Goal: Task Accomplishment & Management: Use online tool/utility

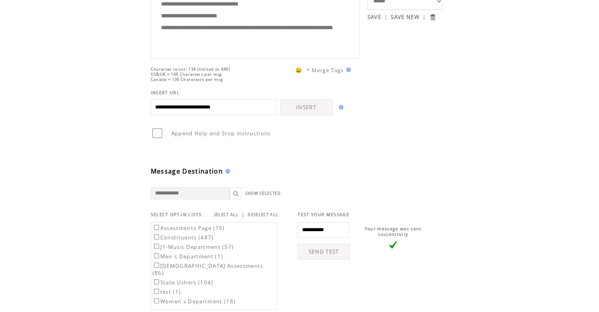
scroll to position [39, 0]
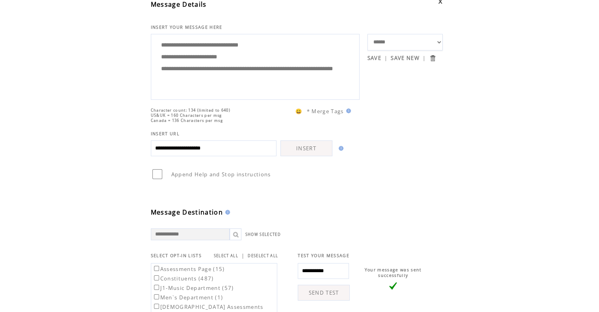
type input "**********"
click at [285, 208] on td "Message Destination" at bounding box center [259, 198] width 217 height 36
click at [306, 142] on link "INSERT" at bounding box center [306, 148] width 52 height 16
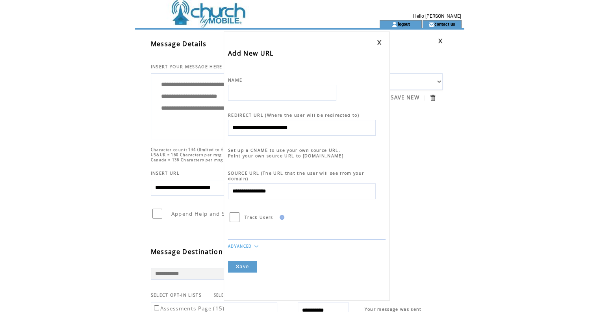
click at [240, 260] on link "Save" at bounding box center [242, 266] width 29 height 12
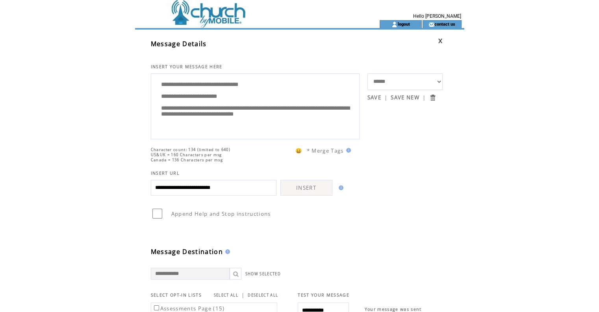
scroll to position [8, 0]
click at [375, 96] on link "SAVE" at bounding box center [374, 97] width 14 height 7
click at [369, 96] on link "SAVE" at bounding box center [374, 97] width 14 height 7
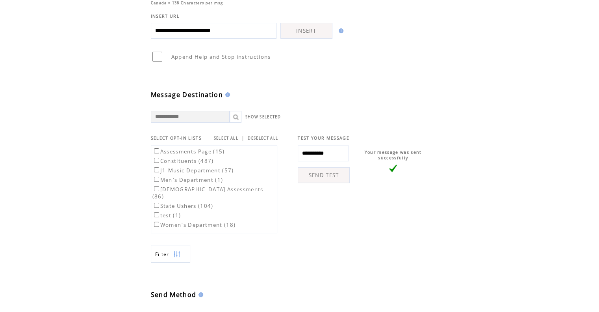
scroll to position [158, 0]
drag, startPoint x: 252, startPoint y: 28, endPoint x: 124, endPoint y: 22, distance: 128.9
paste input "text"
type input "**********"
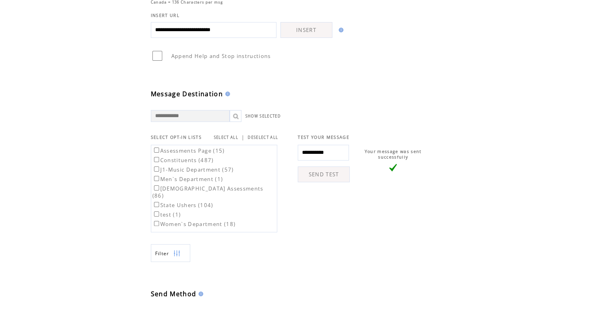
click at [307, 28] on link "INSERT" at bounding box center [306, 30] width 52 height 16
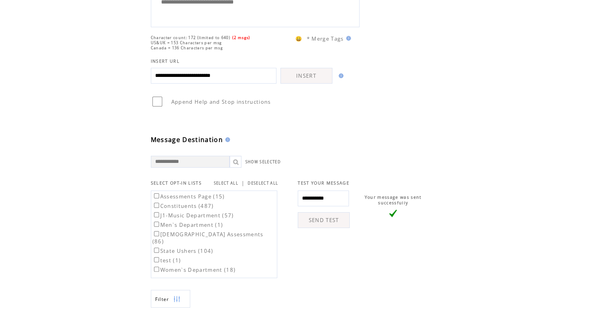
scroll to position [0, 0]
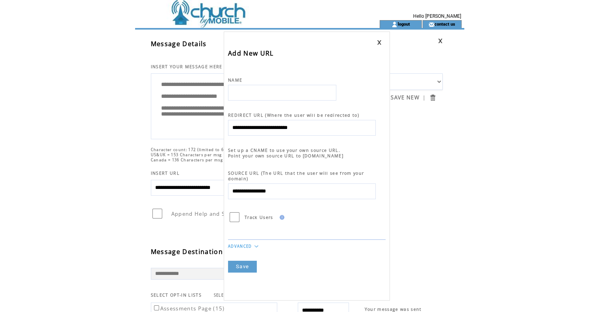
click at [236, 90] on input "text" at bounding box center [282, 93] width 108 height 16
click at [238, 91] on input "text" at bounding box center [282, 93] width 108 height 16
type input "**********"
click at [241, 261] on link "Save" at bounding box center [242, 266] width 29 height 12
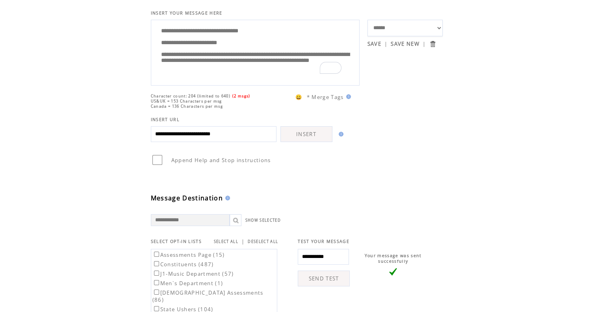
scroll to position [118, 0]
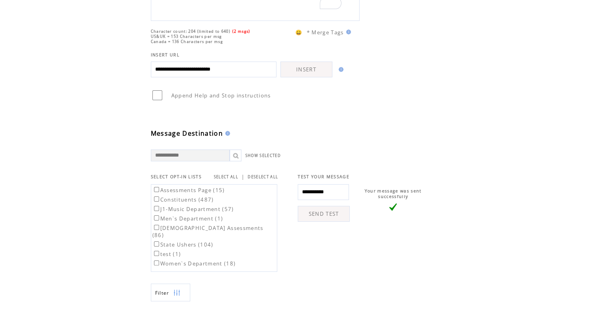
click at [323, 211] on link "SEND TEST" at bounding box center [324, 214] width 52 height 16
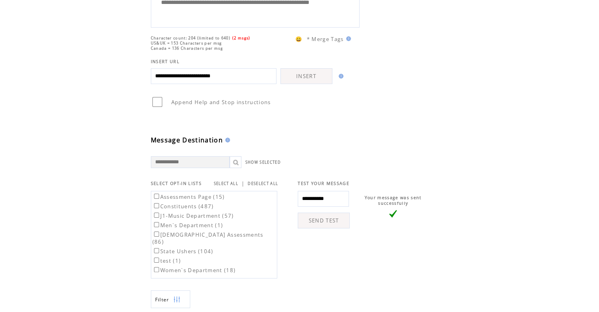
scroll to position [118, 0]
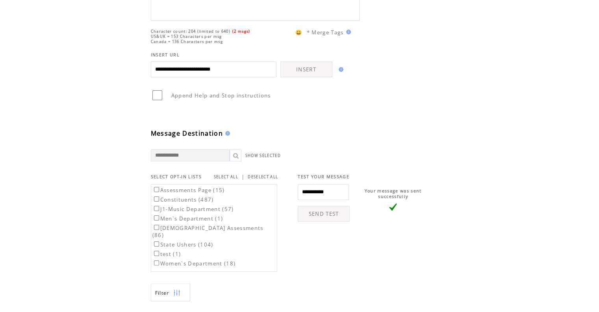
drag, startPoint x: 343, startPoint y: 194, endPoint x: 291, endPoint y: 198, distance: 52.1
click at [291, 198] on td "**********" at bounding box center [314, 225] width 72 height 91
type input "**********"
click at [332, 212] on link "SEND TEST" at bounding box center [324, 214] width 52 height 16
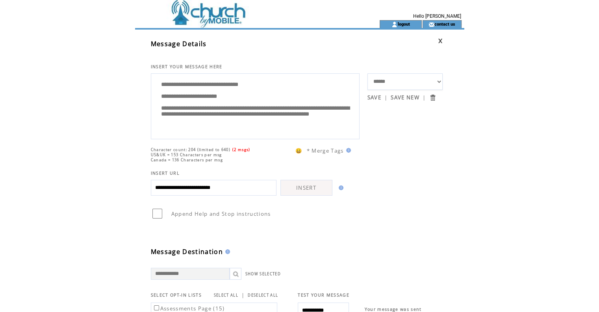
click at [184, 152] on span "US&UK = 153 Characters per msg" at bounding box center [186, 154] width 71 height 5
click at [185, 151] on span "Character count: 204 (limited to 640)" at bounding box center [191, 149] width 80 height 5
drag, startPoint x: 290, startPoint y: 116, endPoint x: 161, endPoint y: 108, distance: 129.5
click at [161, 108] on textarea "**********" at bounding box center [255, 105] width 200 height 59
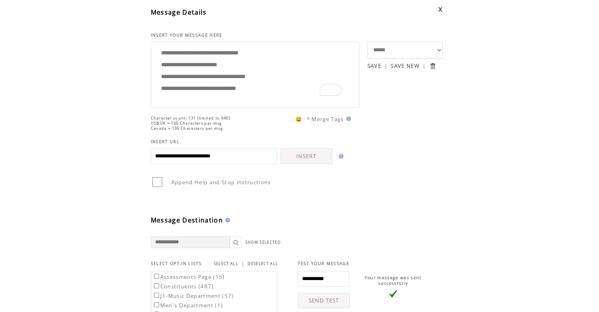
scroll to position [0, 0]
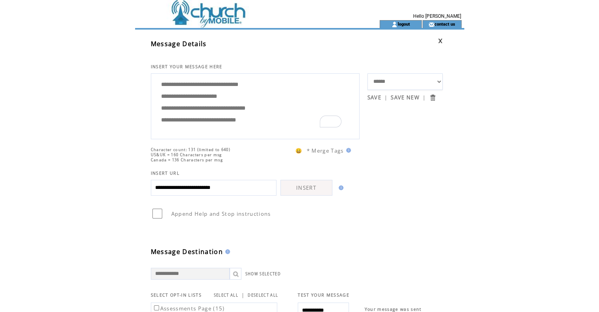
type textarea "**********"
click at [371, 98] on link "SAVE" at bounding box center [374, 97] width 14 height 7
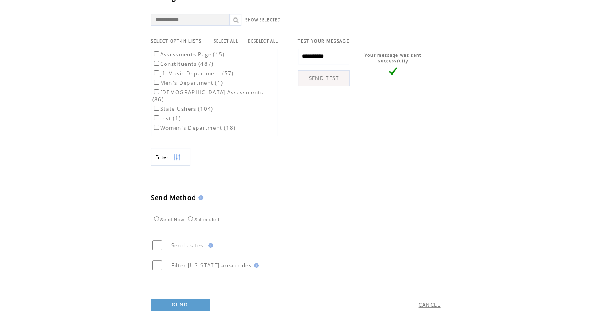
scroll to position [235, 0]
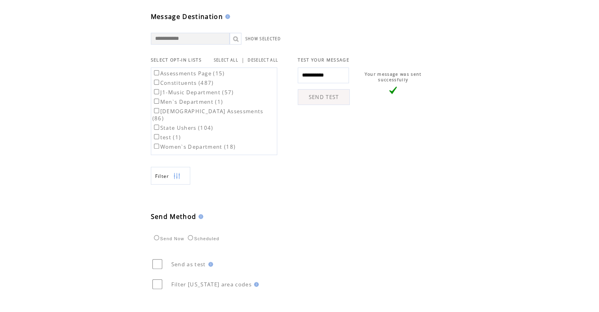
click at [327, 92] on link "SEND TEST" at bounding box center [324, 97] width 52 height 16
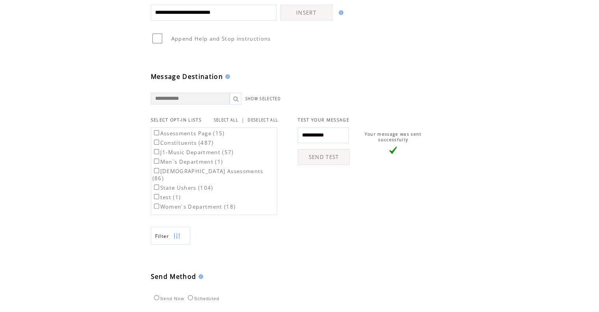
scroll to position [197, 0]
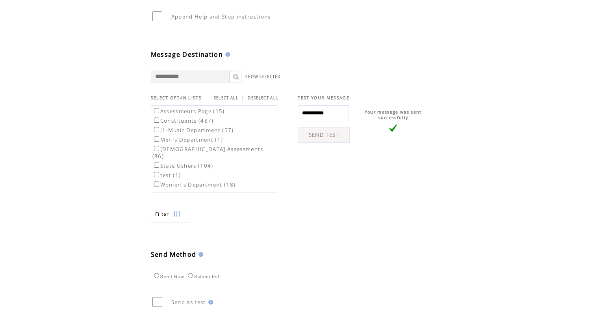
click at [219, 97] on link "SELECT ALL" at bounding box center [226, 97] width 24 height 5
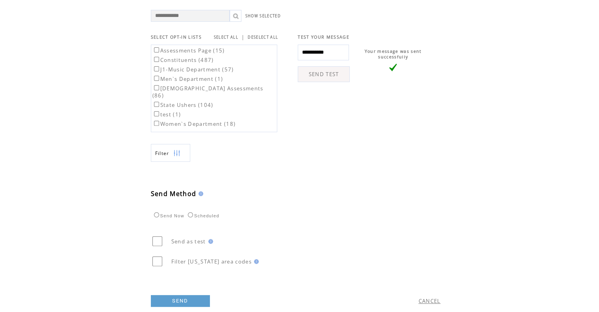
scroll to position [274, 0]
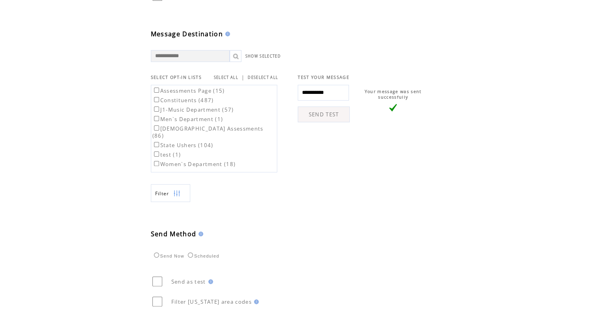
scroll to position [236, 0]
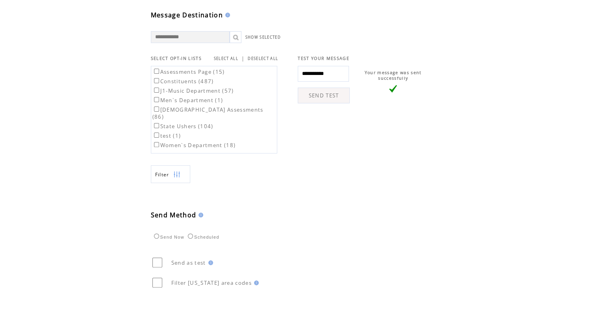
click at [326, 93] on link "SEND TEST" at bounding box center [324, 95] width 52 height 16
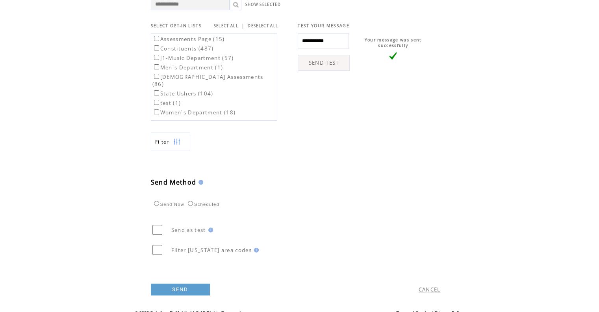
scroll to position [274, 0]
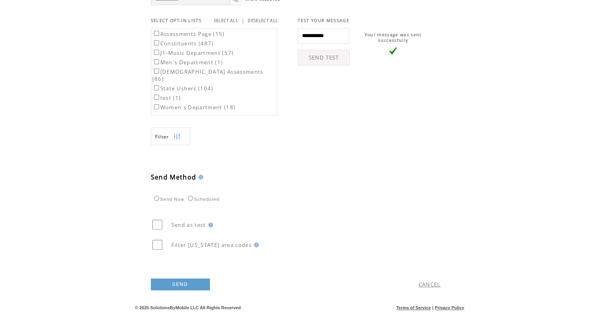
click at [181, 280] on link "SEND" at bounding box center [180, 284] width 59 height 12
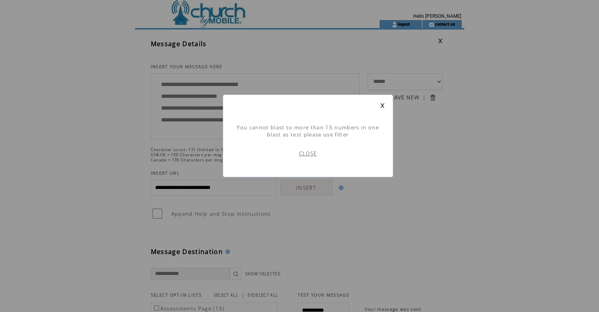
click at [309, 153] on link "CLOSE" at bounding box center [308, 153] width 18 height 7
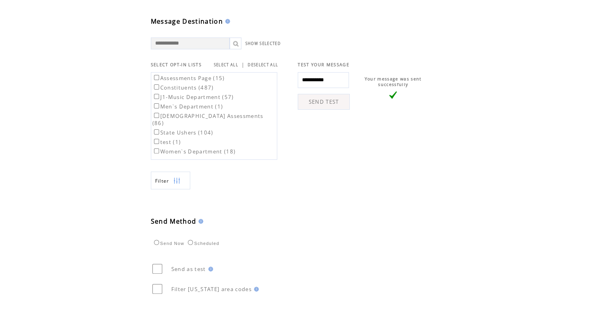
scroll to position [274, 0]
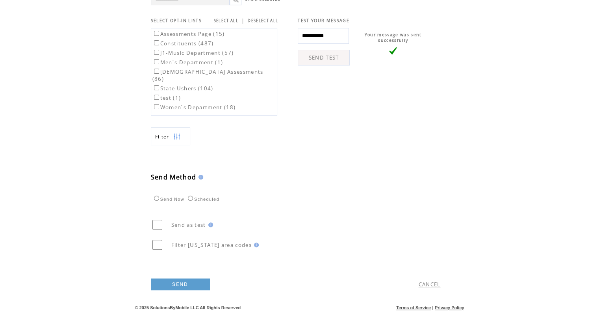
click at [182, 283] on link "SEND" at bounding box center [180, 284] width 59 height 12
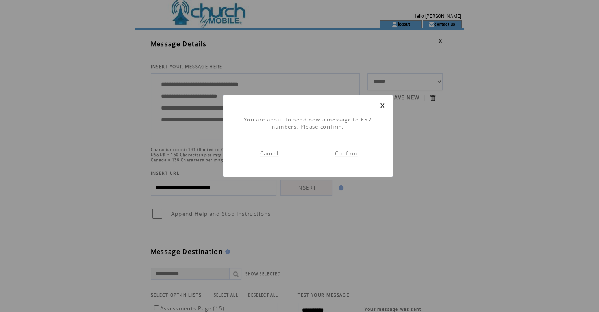
click at [347, 152] on link "Confirm" at bounding box center [346, 153] width 22 height 7
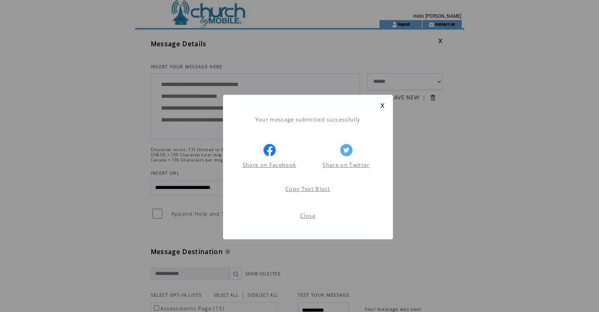
click at [309, 187] on link "Copy Text Blast" at bounding box center [308, 188] width 45 height 7
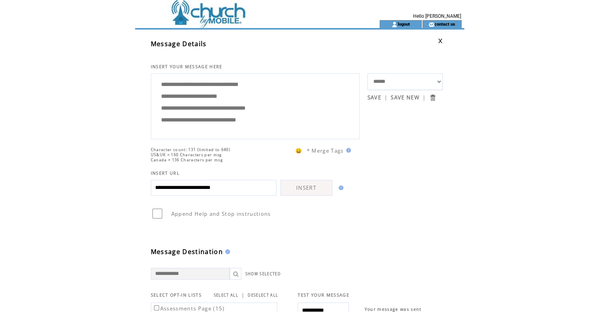
click at [378, 94] on link "SAVE" at bounding box center [374, 97] width 14 height 7
click at [442, 38] on link at bounding box center [440, 40] width 5 height 5
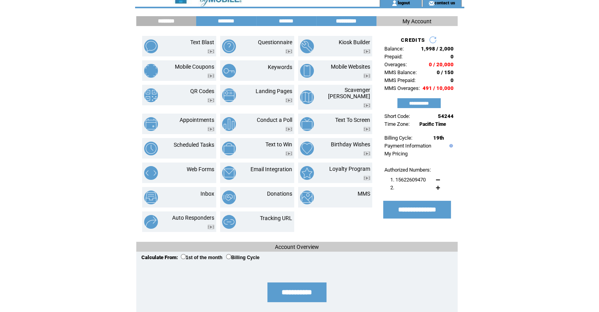
scroll to position [39, 0]
